Goal: Transaction & Acquisition: Purchase product/service

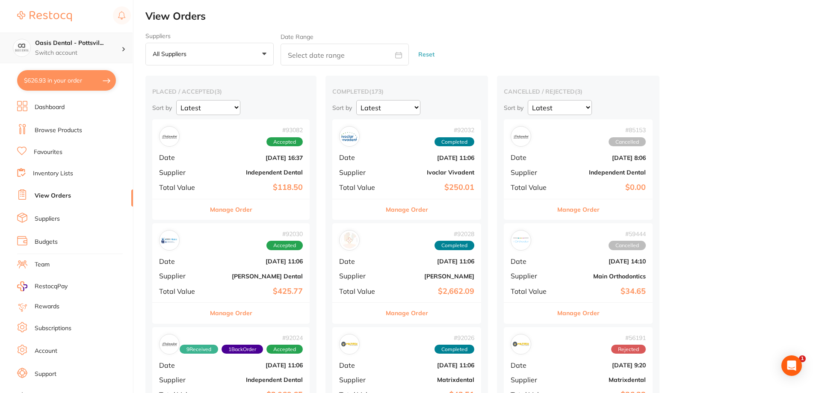
click at [74, 45] on h4 "Oasis Dental - Pottsvil..." at bounding box center [78, 43] width 86 height 9
click at [68, 72] on h4 "Oasis Dental - [GEOGRAPHIC_DATA]" at bounding box center [73, 74] width 81 height 17
click at [72, 78] on button "$626.93 in your order" at bounding box center [66, 80] width 99 height 21
checkbox input "true"
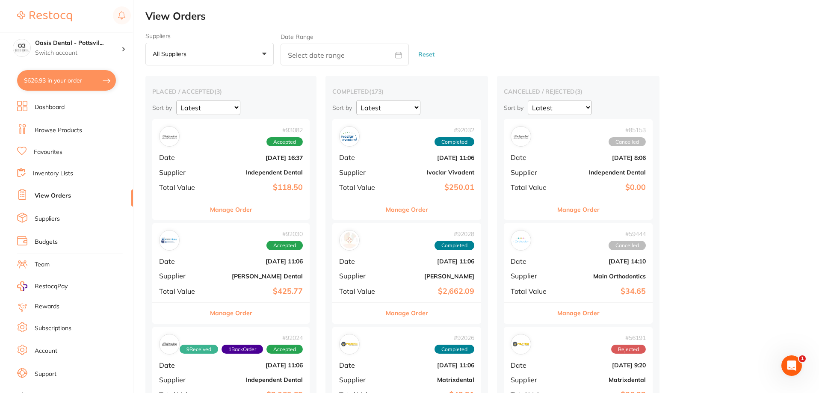
checkbox input "true"
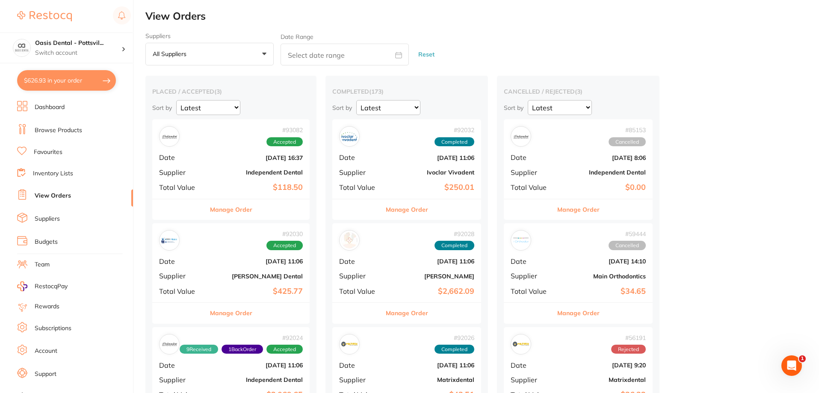
checkbox input "true"
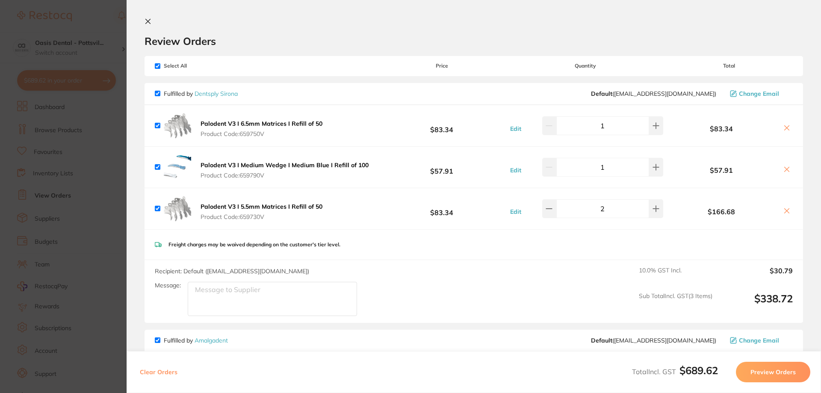
click at [149, 21] on icon at bounding box center [147, 21] width 7 height 7
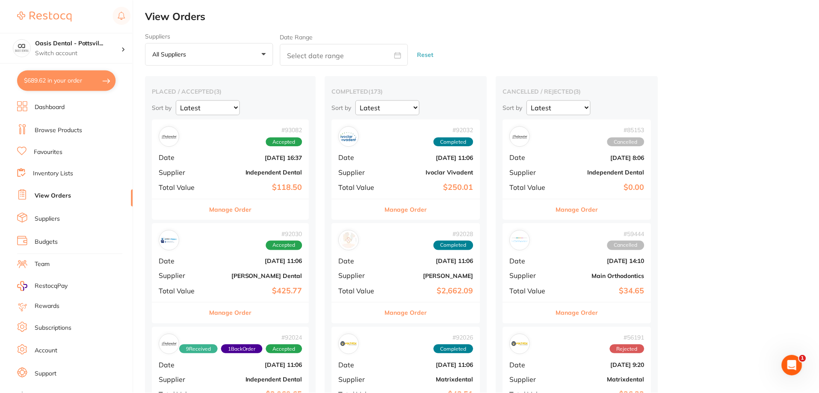
scroll to position [85, 0]
